Goal: Information Seeking & Learning: Learn about a topic

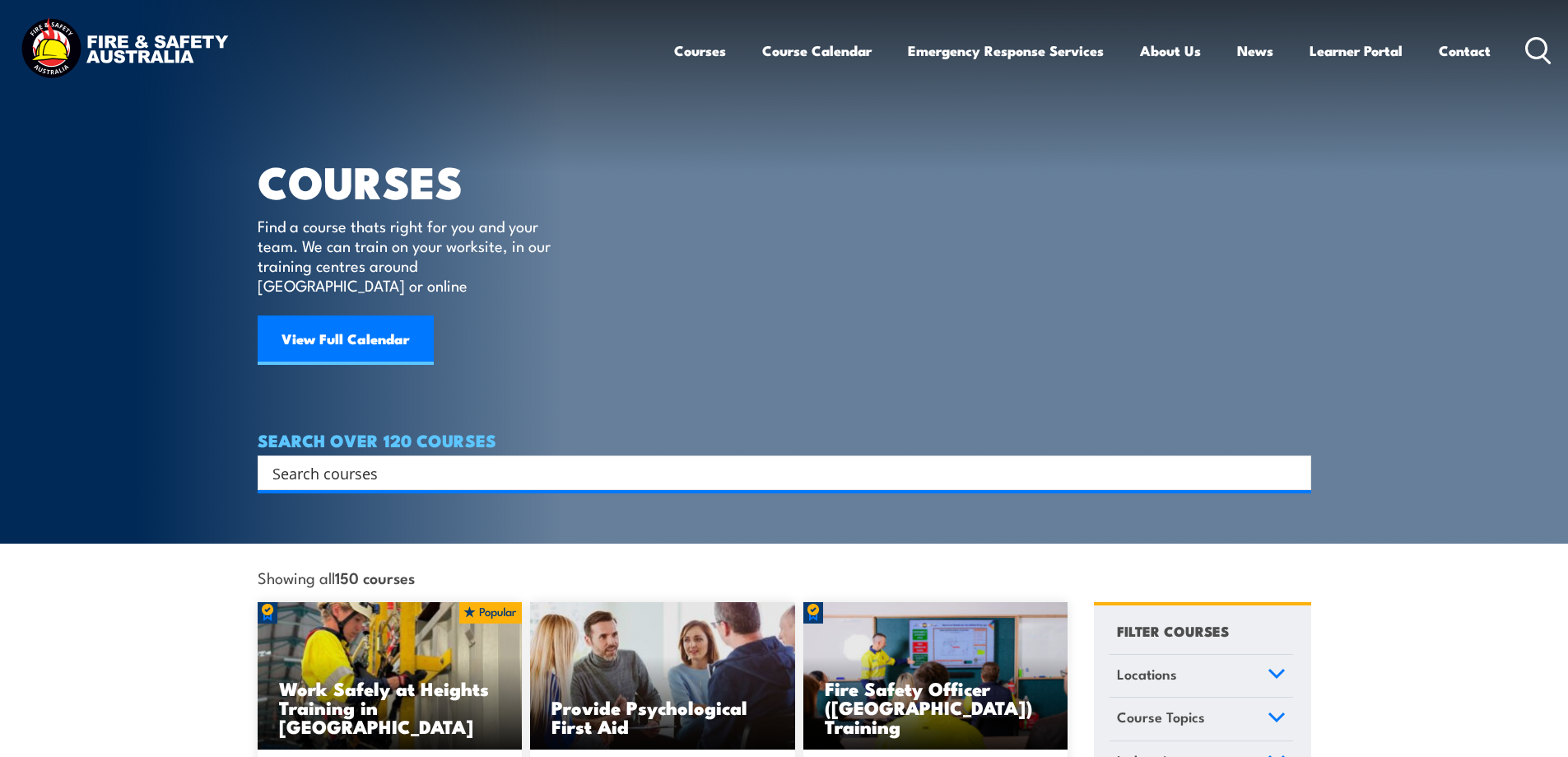
click at [277, 460] on input "Search input" at bounding box center [773, 472] width 1002 height 25
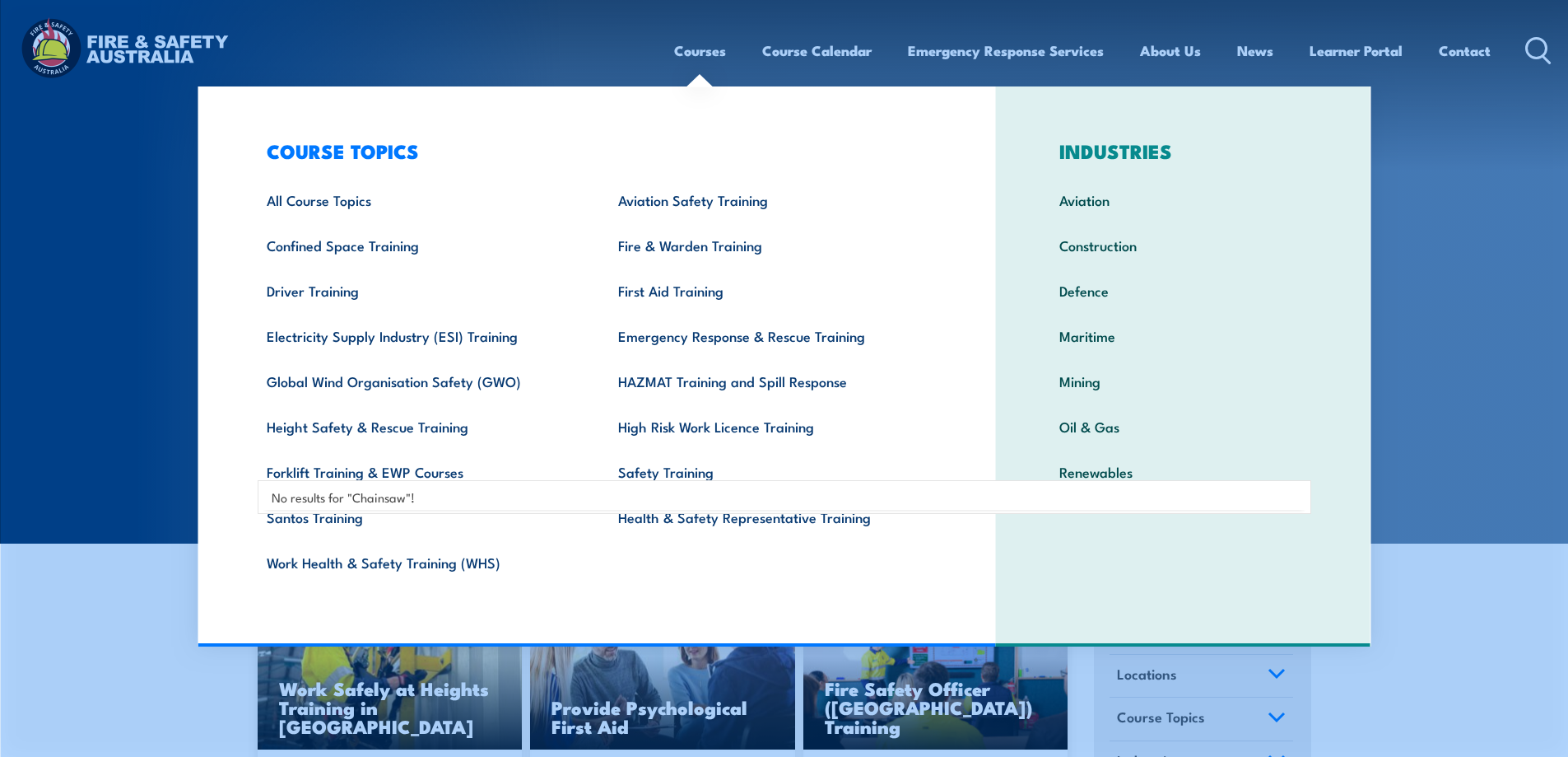
type input "Chainsaw"
click at [710, 48] on link "Courses" at bounding box center [700, 50] width 52 height 44
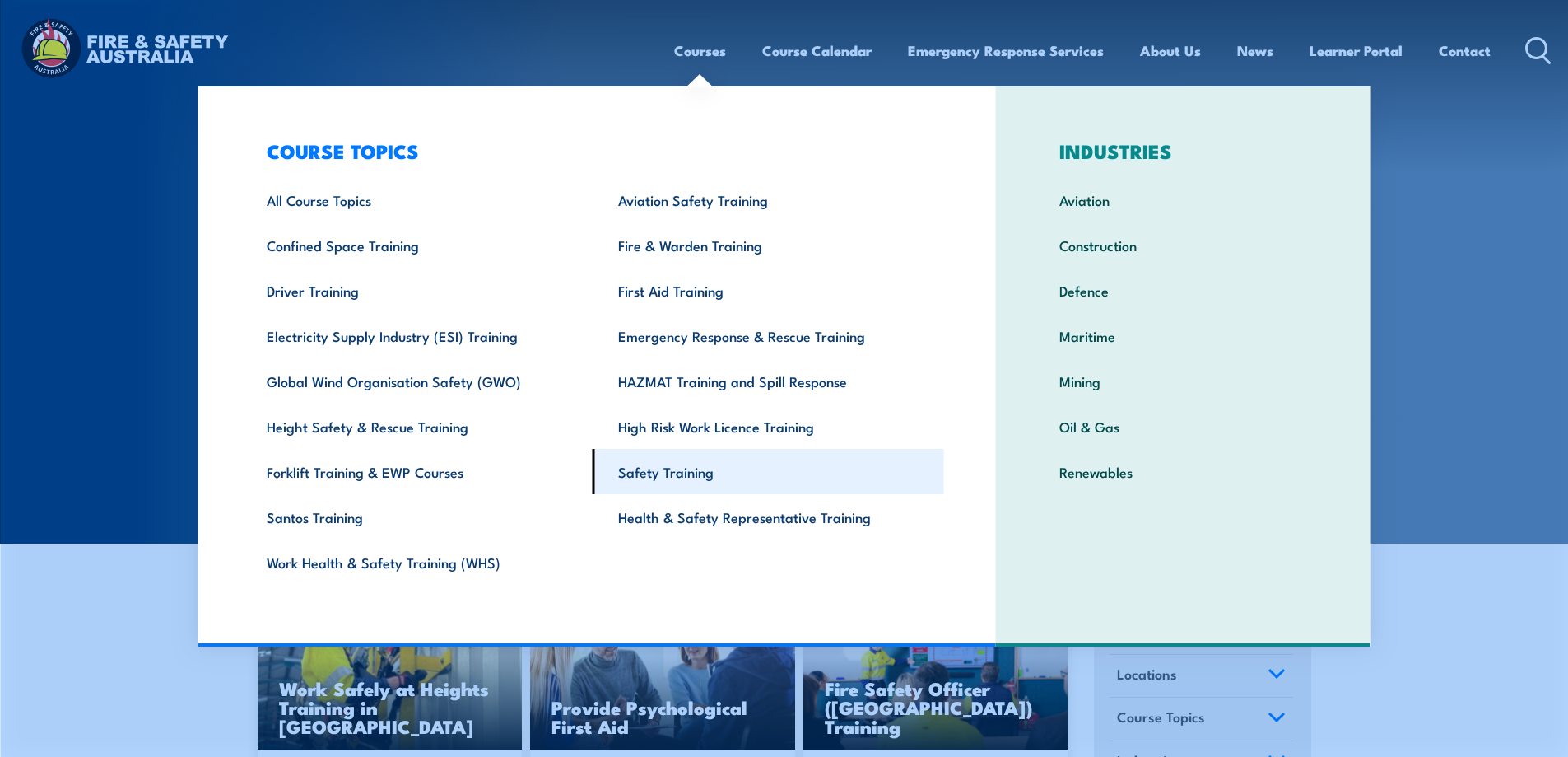
click at [679, 468] on link "Safety Training" at bounding box center [769, 471] width 351 height 46
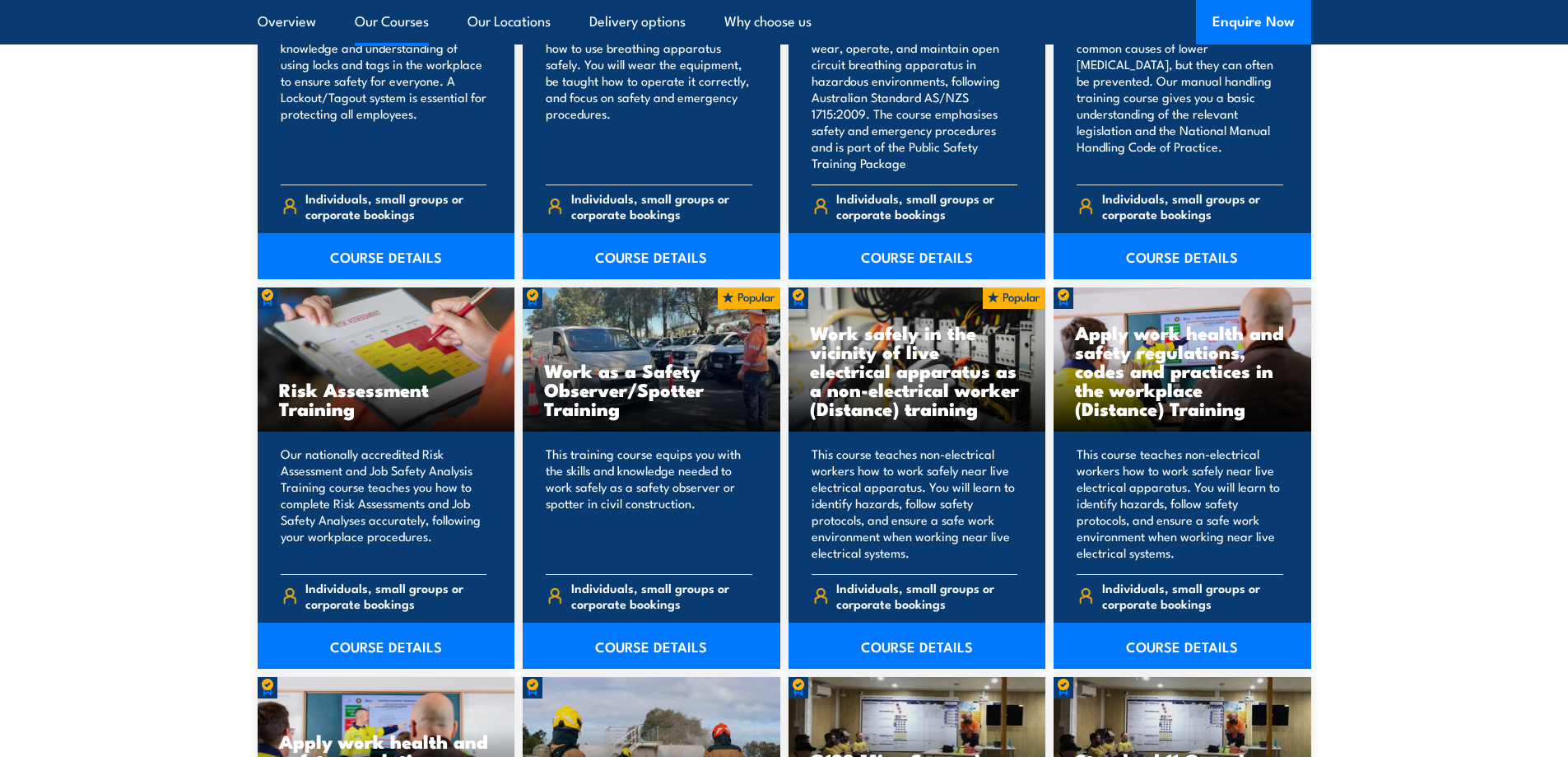
scroll to position [1976, 0]
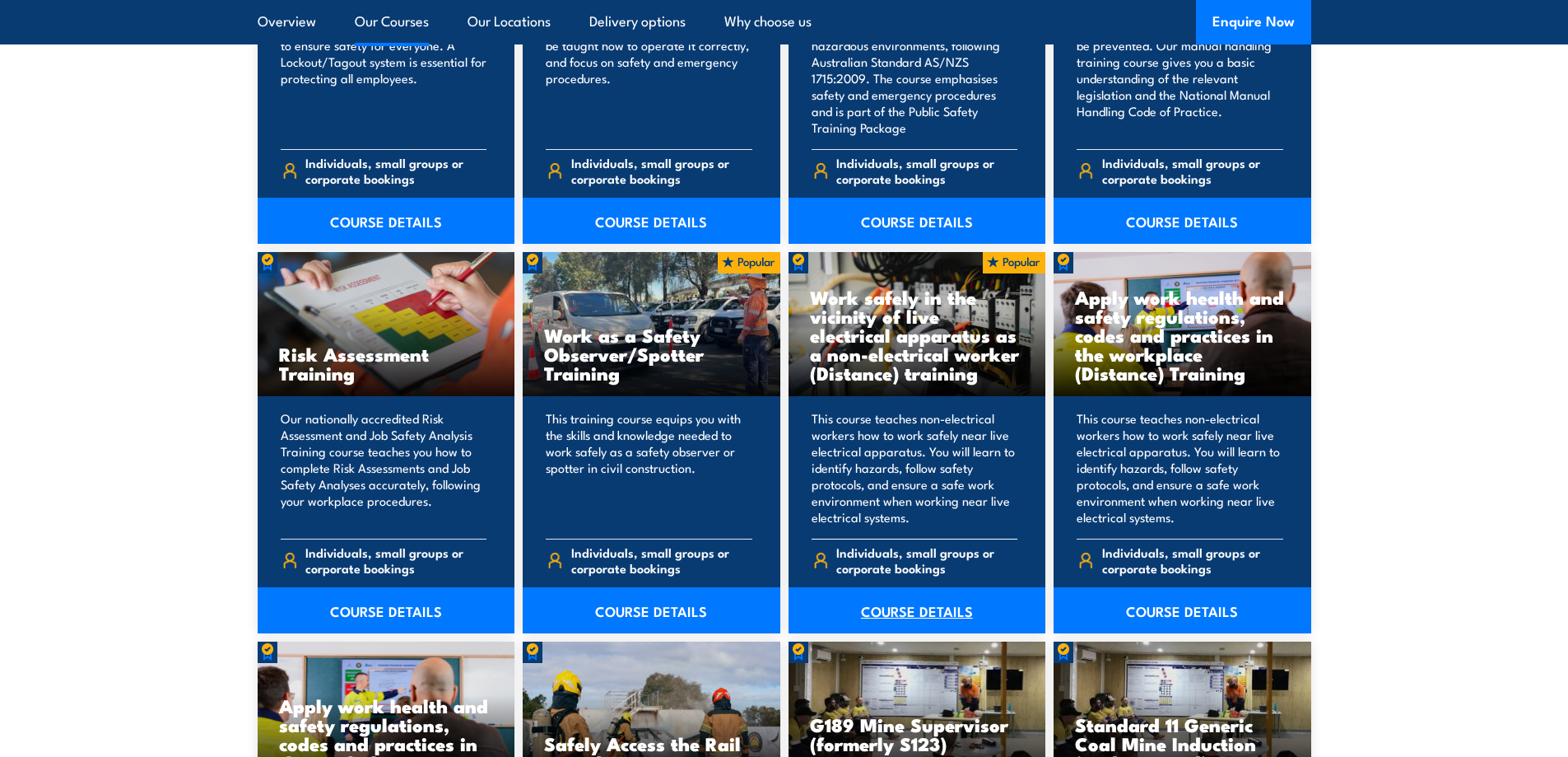
click at [925, 611] on link "COURSE DETAILS" at bounding box center [916, 610] width 257 height 46
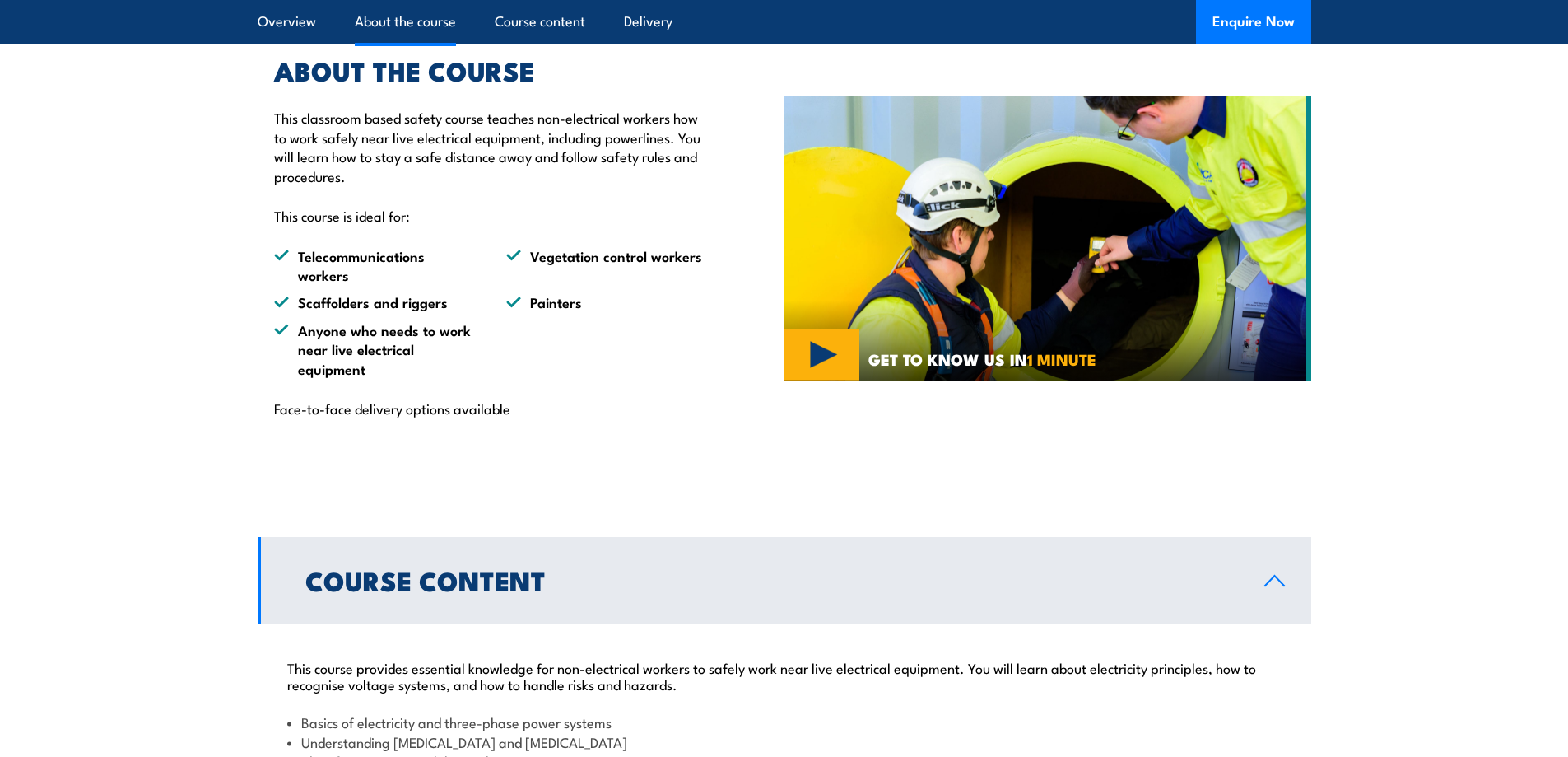
scroll to position [906, 0]
